Goal: Information Seeking & Learning: Learn about a topic

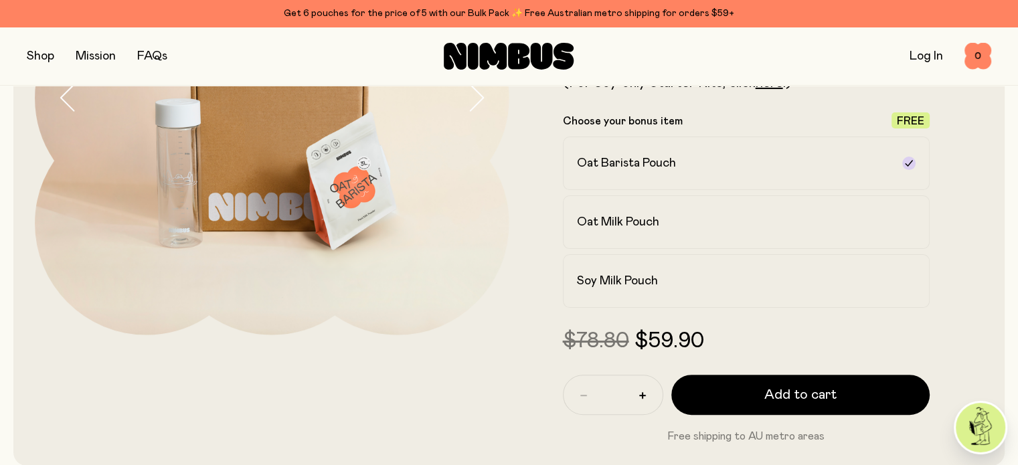
scroll to position [268, 0]
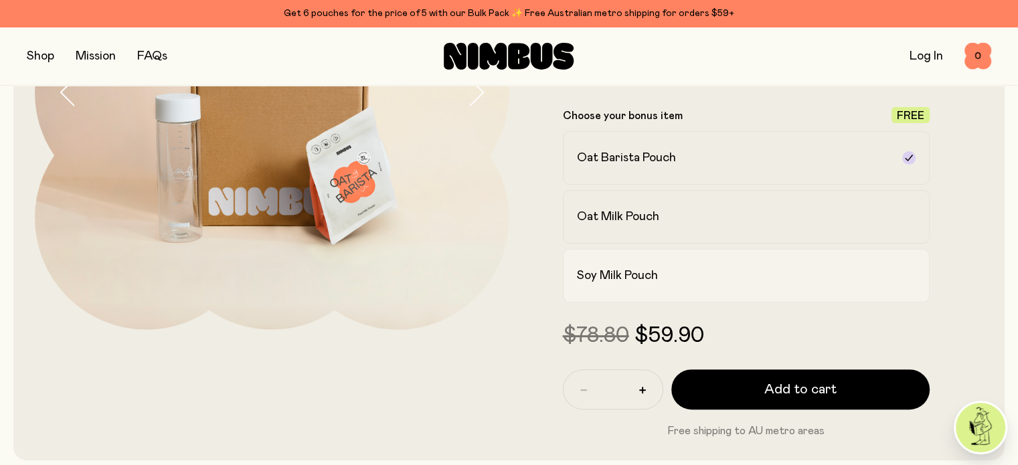
click at [611, 279] on h2 "Soy Milk Pouch" at bounding box center [617, 276] width 81 height 16
click at [610, 219] on h2 "Oat Milk Pouch" at bounding box center [618, 217] width 82 height 16
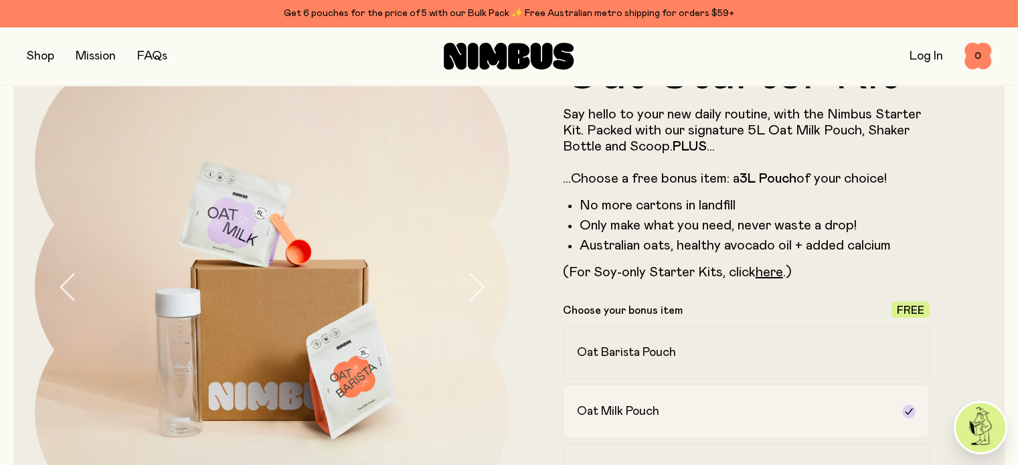
scroll to position [67, 0]
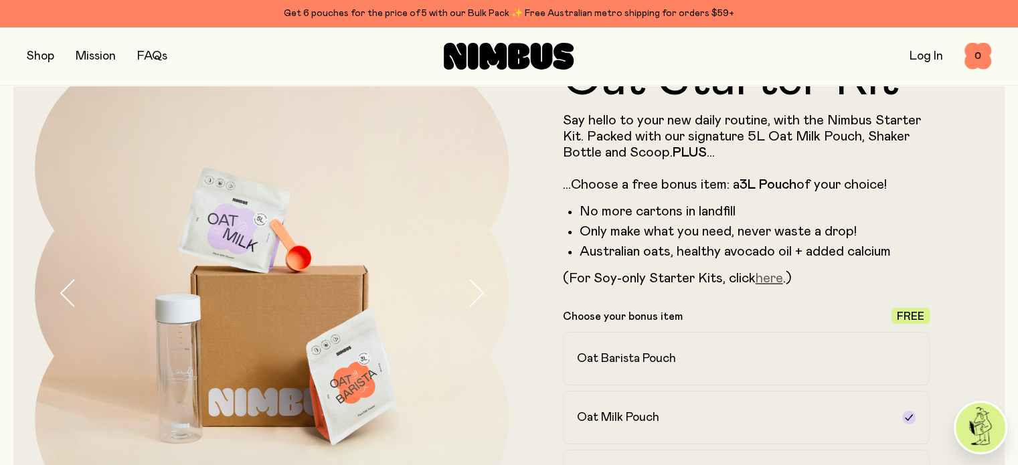
click at [767, 283] on link "here" at bounding box center [769, 278] width 27 height 13
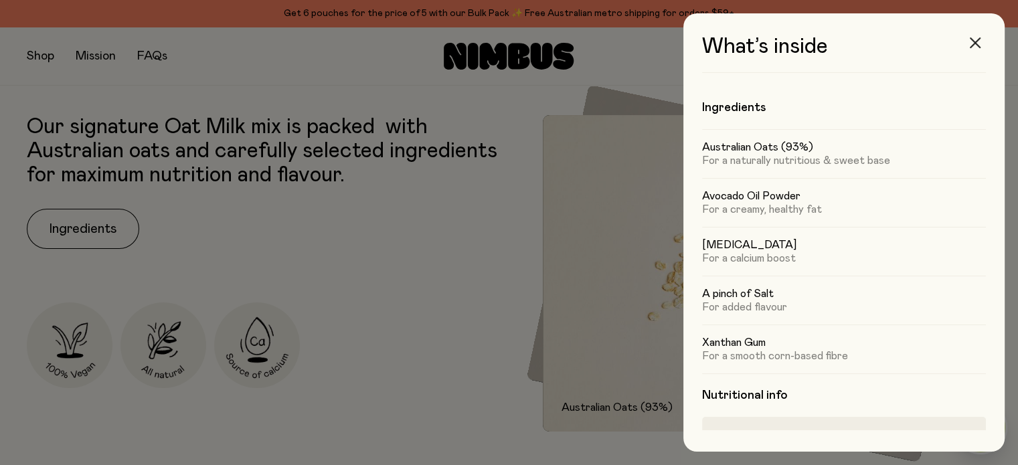
click at [981, 47] on icon "button" at bounding box center [975, 42] width 11 height 11
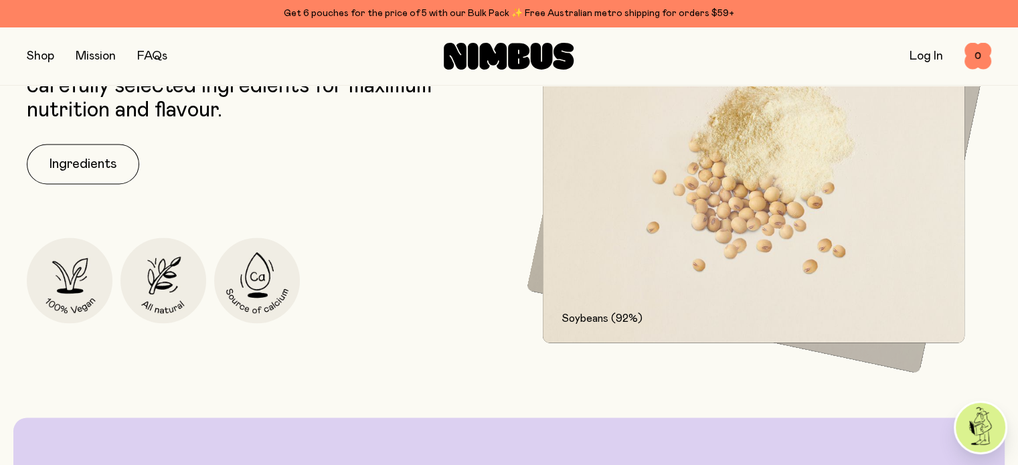
scroll to position [1875, 0]
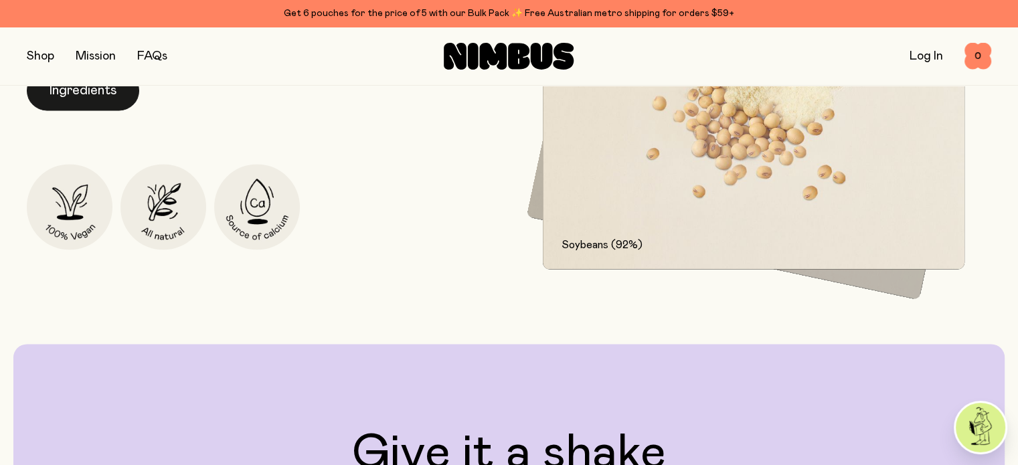
click at [69, 110] on button "Ingredients" at bounding box center [83, 90] width 112 height 40
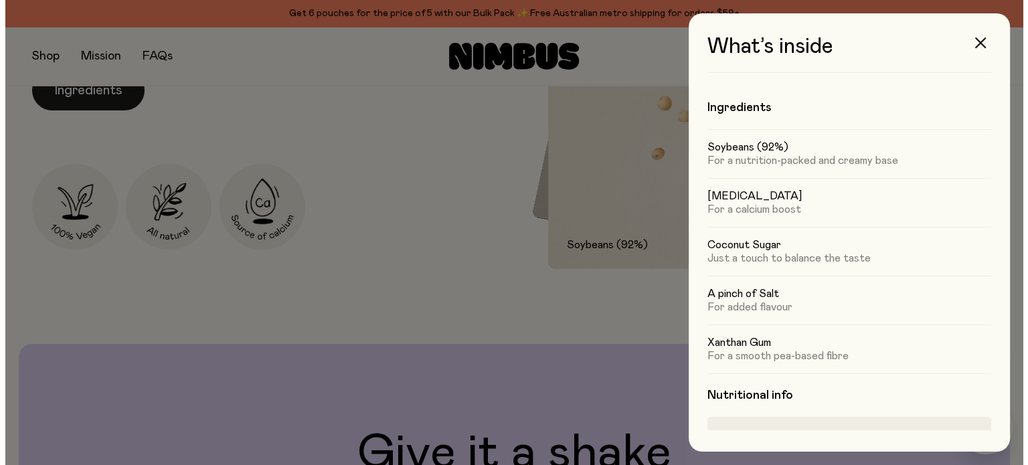
scroll to position [0, 0]
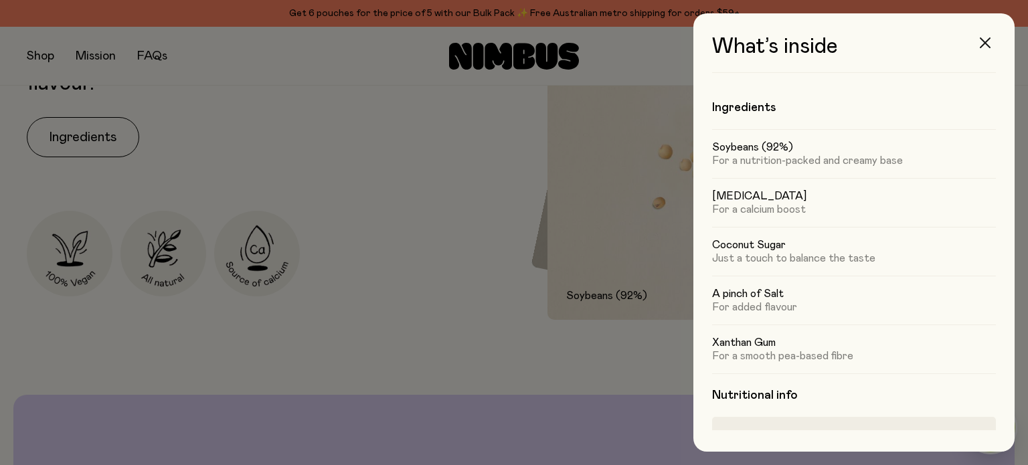
click at [987, 42] on icon "button" at bounding box center [985, 42] width 11 height 11
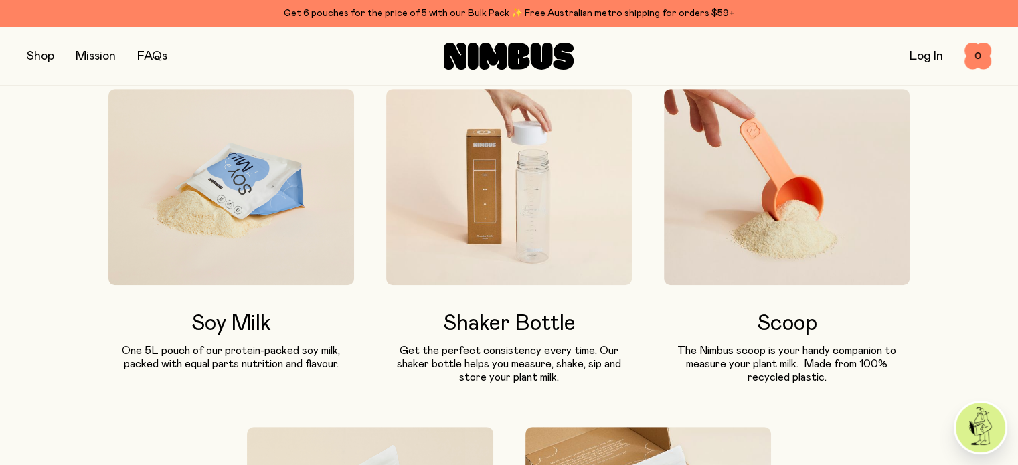
scroll to position [603, 0]
